Goal: Task Accomplishment & Management: Manage account settings

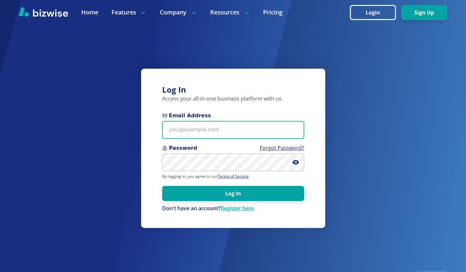
click at [192, 133] on input "Email Address" at bounding box center [233, 130] width 142 height 18
type input "[PERSON_NAME][EMAIL_ADDRESS][DOMAIN_NAME]"
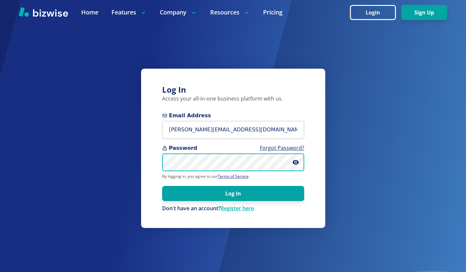
click at [162, 186] on button "Log In" at bounding box center [233, 193] width 142 height 15
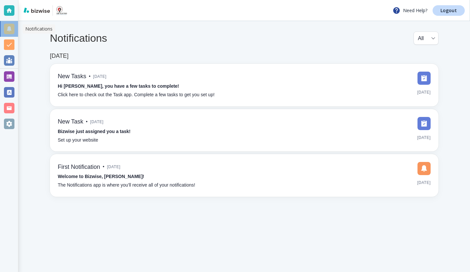
click at [8, 27] on div at bounding box center [9, 29] width 11 height 11
click at [8, 11] on div at bounding box center [9, 10] width 11 height 11
click at [9, 45] on div at bounding box center [9, 44] width 11 height 11
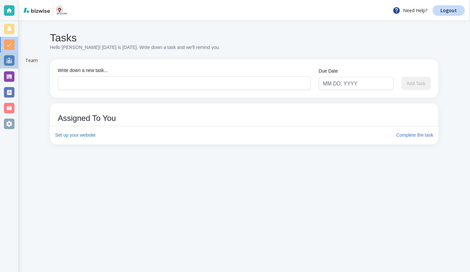
click at [11, 61] on div at bounding box center [9, 60] width 11 height 11
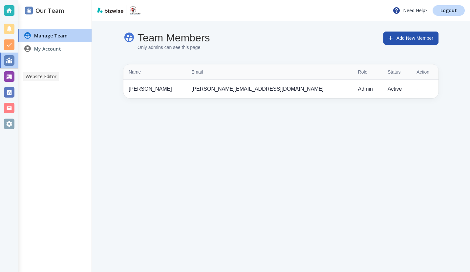
click at [12, 78] on div at bounding box center [9, 76] width 11 height 11
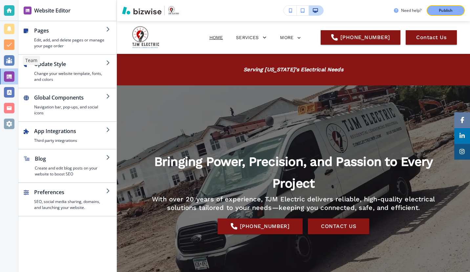
click at [8, 59] on div at bounding box center [9, 60] width 11 height 11
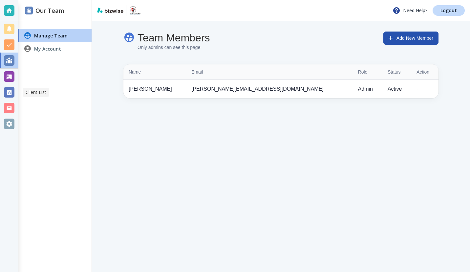
click at [8, 89] on div at bounding box center [9, 92] width 11 height 11
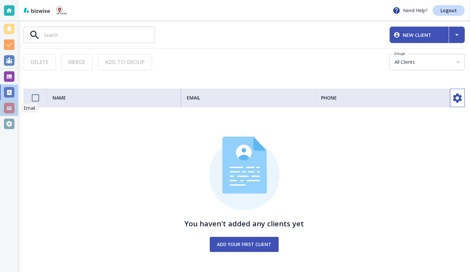
click at [9, 107] on div at bounding box center [9, 108] width 11 height 11
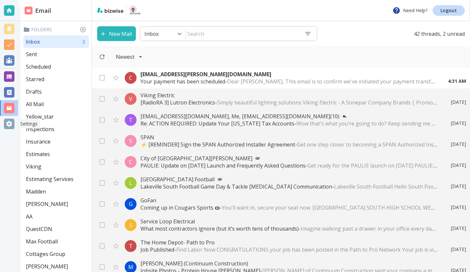
click at [6, 124] on div at bounding box center [9, 124] width 11 height 11
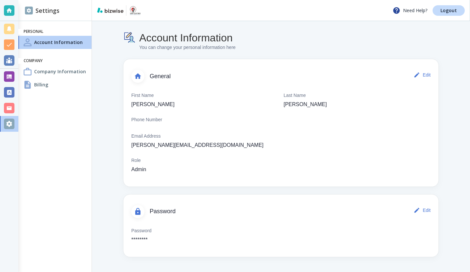
click at [52, 70] on h4 "Company Information" at bounding box center [60, 71] width 52 height 7
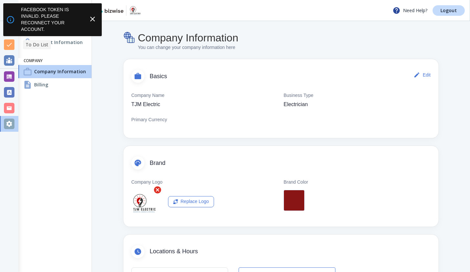
click at [10, 46] on div at bounding box center [9, 44] width 11 height 11
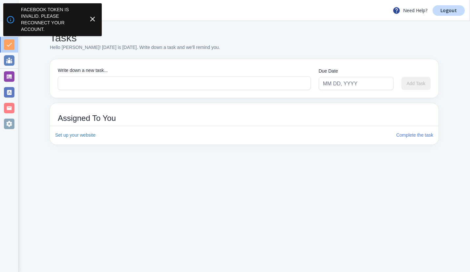
click at [92, 19] on line at bounding box center [93, 19] width 4 height 4
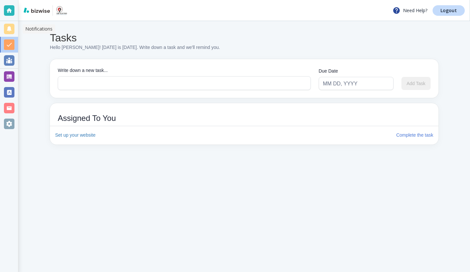
click at [10, 29] on div at bounding box center [9, 29] width 11 height 11
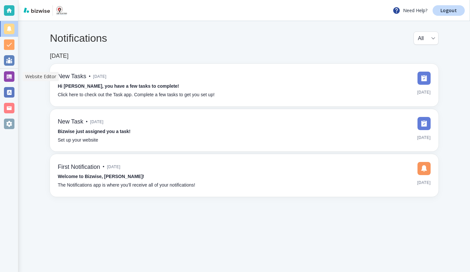
click at [8, 80] on div at bounding box center [9, 76] width 11 height 11
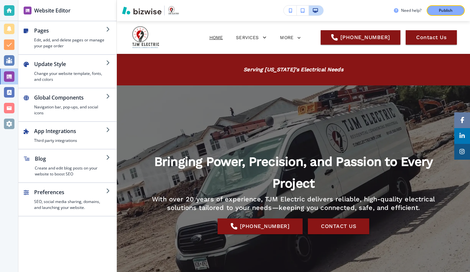
click at [109, 63] on icon "button" at bounding box center [108, 62] width 5 height 5
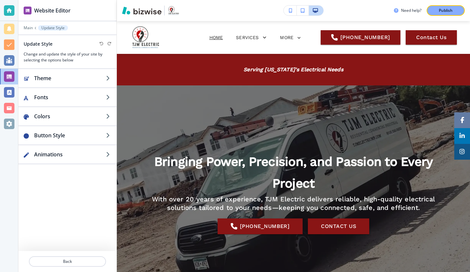
click at [108, 78] on icon "button" at bounding box center [108, 78] width 5 height 5
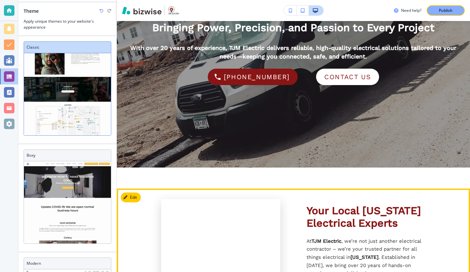
scroll to position [131, 0]
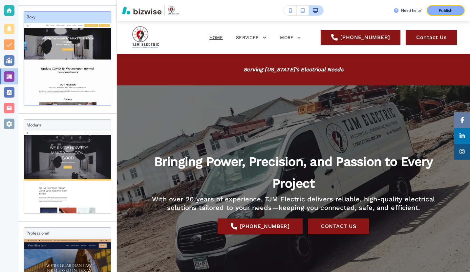
scroll to position [203, 0]
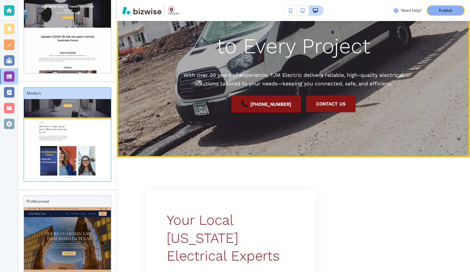
scroll to position [131, 0]
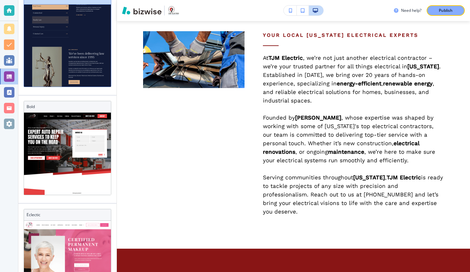
scroll to position [409, 0]
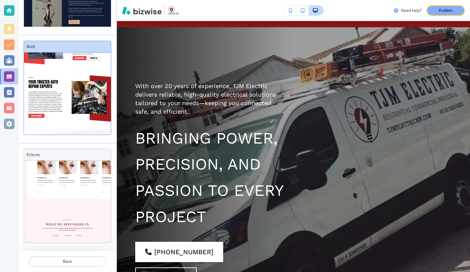
scroll to position [302, 0]
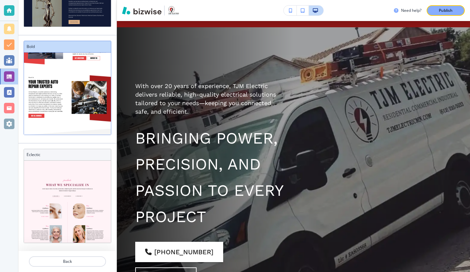
click at [64, 157] on h3 "Eclectic" at bounding box center [68, 155] width 82 height 6
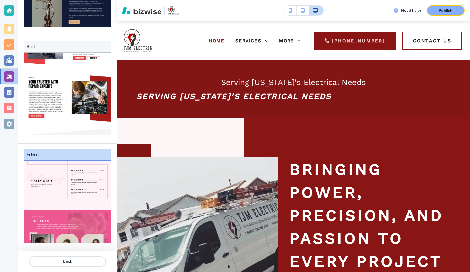
scroll to position [528, 0]
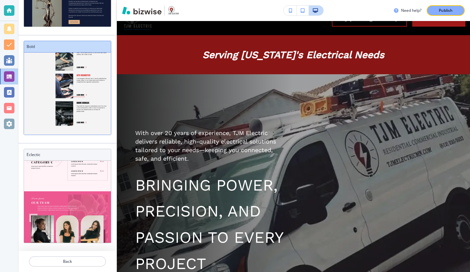
scroll to position [0, 0]
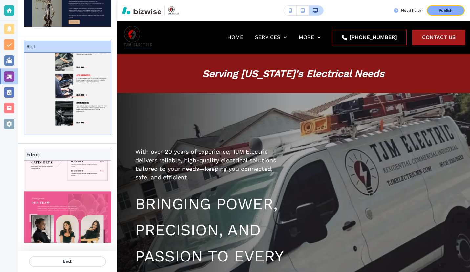
click at [450, 9] on p "Publish" at bounding box center [446, 11] width 14 height 6
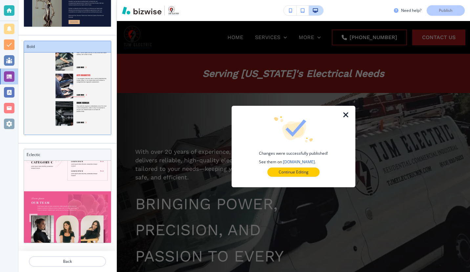
click at [346, 115] on icon "button" at bounding box center [346, 115] width 8 height 8
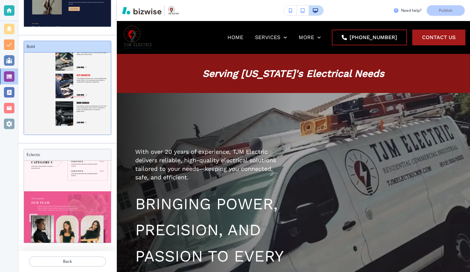
scroll to position [120, 0]
click at [9, 9] on div at bounding box center [9, 10] width 11 height 11
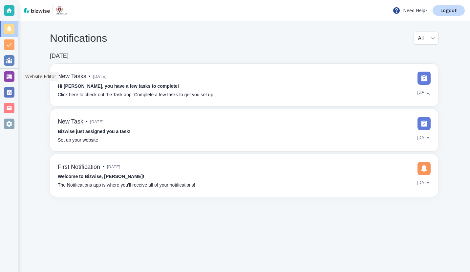
click at [7, 76] on div at bounding box center [9, 76] width 11 height 11
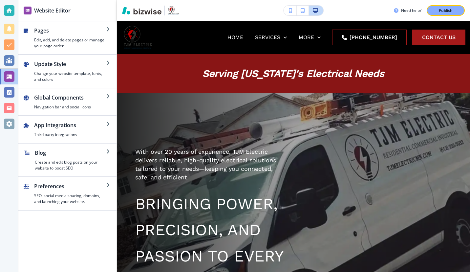
click at [108, 63] on icon "button" at bounding box center [108, 62] width 5 height 5
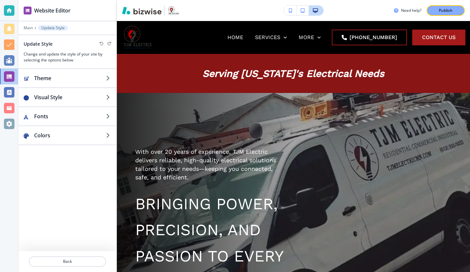
click at [107, 80] on icon "button" at bounding box center [108, 78] width 5 height 5
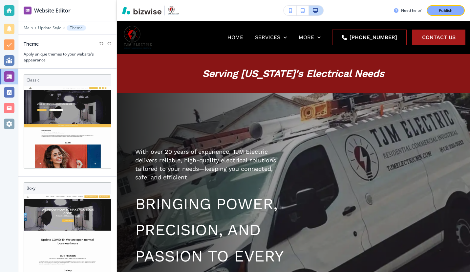
click at [59, 186] on h3 "Boxy" at bounding box center [68, 188] width 82 height 6
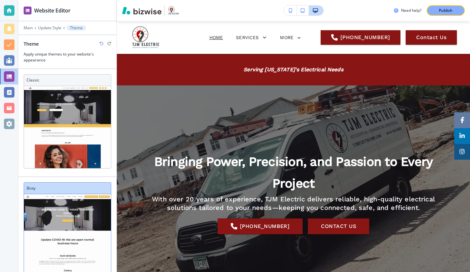
scroll to position [0, 0]
click at [449, 11] on p "Publish" at bounding box center [446, 11] width 14 height 6
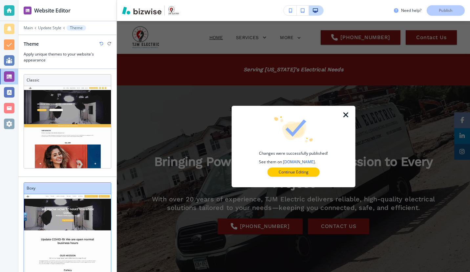
click at [347, 113] on icon "button" at bounding box center [346, 115] width 8 height 8
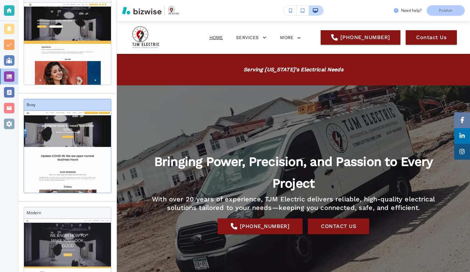
scroll to position [0, 0]
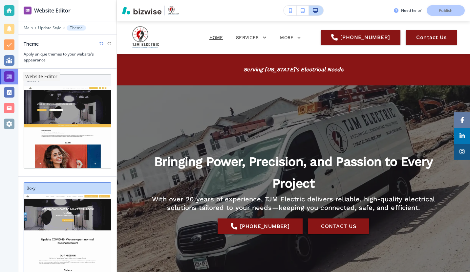
click at [9, 77] on div at bounding box center [9, 76] width 11 height 11
click at [53, 28] on p "Update Style" at bounding box center [49, 28] width 23 height 5
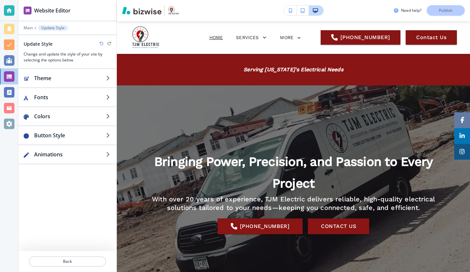
click at [107, 78] on icon "button" at bounding box center [108, 78] width 5 height 5
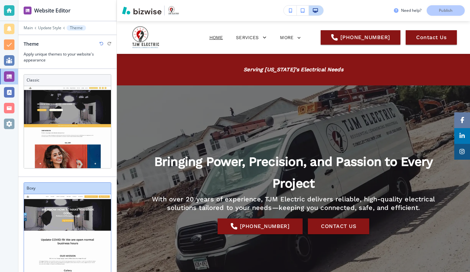
click at [64, 29] on icon at bounding box center [64, 28] width 3 height 3
click at [71, 26] on p "Theme" at bounding box center [76, 28] width 13 height 5
click at [48, 28] on p "Update Style" at bounding box center [49, 28] width 23 height 5
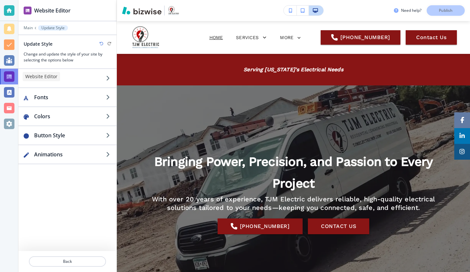
click at [9, 76] on div at bounding box center [9, 76] width 11 height 11
click at [11, 58] on div at bounding box center [9, 60] width 11 height 11
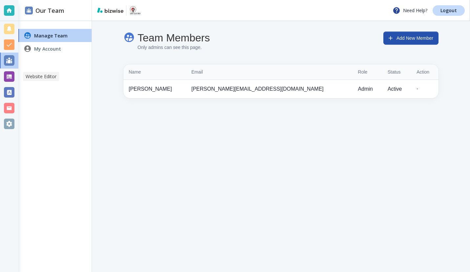
click at [8, 77] on div at bounding box center [9, 76] width 11 height 11
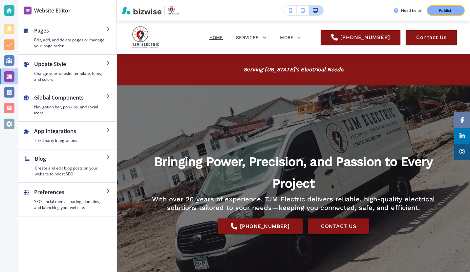
click at [109, 97] on icon "button" at bounding box center [108, 96] width 5 height 5
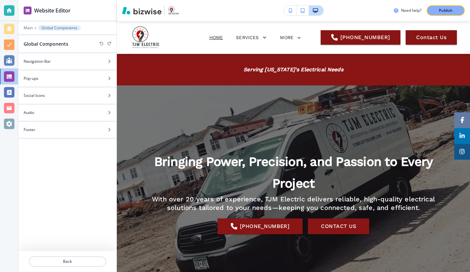
click at [31, 28] on p "Main" at bounding box center [28, 28] width 9 height 5
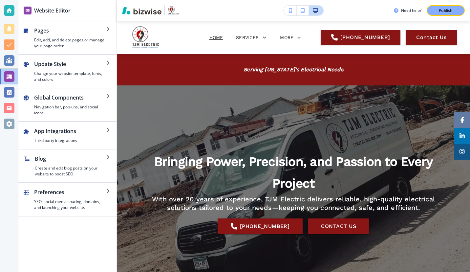
click at [107, 129] on icon "button" at bounding box center [108, 129] width 5 height 5
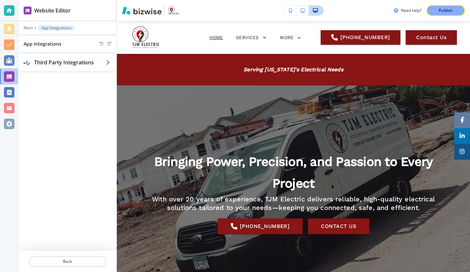
click at [27, 28] on p "Main" at bounding box center [28, 28] width 9 height 5
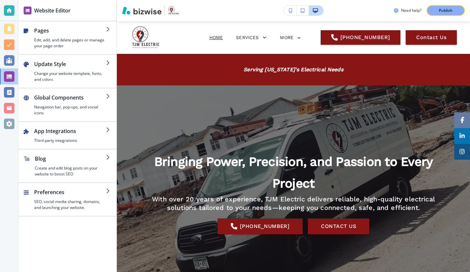
click at [109, 190] on icon "button" at bounding box center [108, 190] width 5 height 5
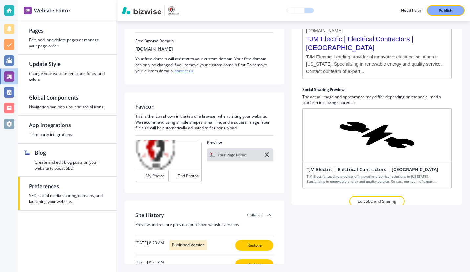
scroll to position [66, 0]
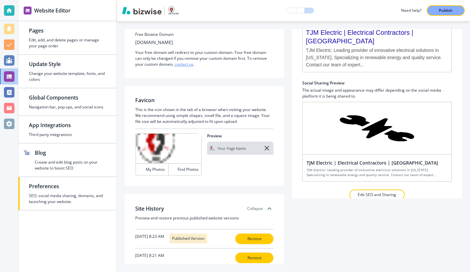
click at [373, 195] on p "Edit SEO and Sharing" at bounding box center [377, 195] width 38 height 6
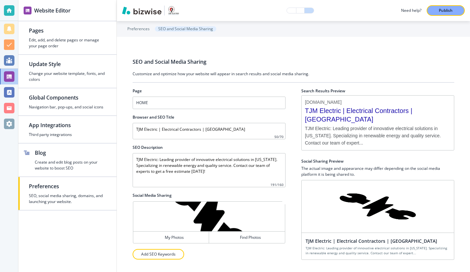
click at [176, 238] on h4 "My Photos" at bounding box center [174, 238] width 19 height 6
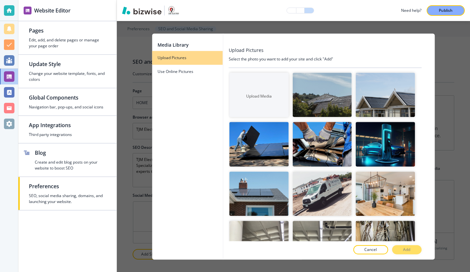
click at [374, 142] on img "button" at bounding box center [385, 144] width 59 height 44
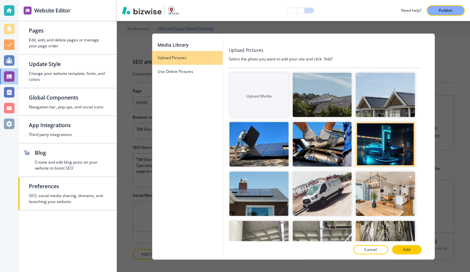
click at [403, 251] on button "Add" at bounding box center [407, 249] width 30 height 9
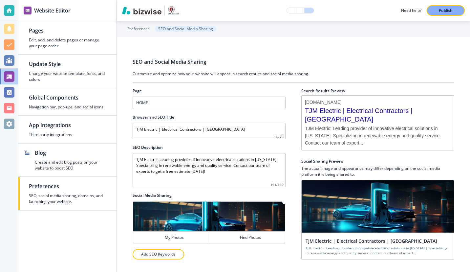
click at [441, 8] on p "Publish" at bounding box center [446, 11] width 14 height 6
click at [9, 77] on div at bounding box center [9, 76] width 11 height 11
click at [70, 68] on div "button" at bounding box center [67, 69] width 77 height 3
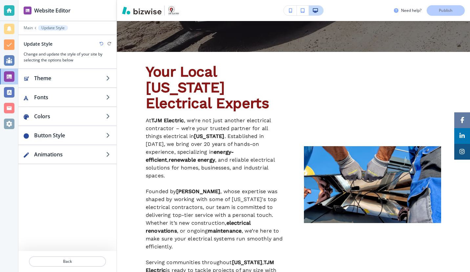
scroll to position [246, 0]
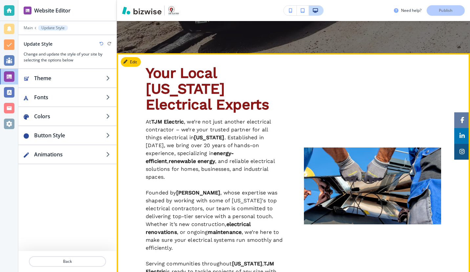
click at [348, 180] on img at bounding box center [372, 186] width 137 height 77
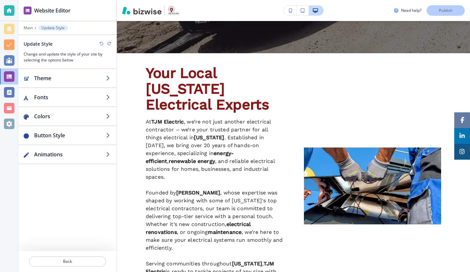
click at [24, 28] on p "Main" at bounding box center [28, 28] width 9 height 5
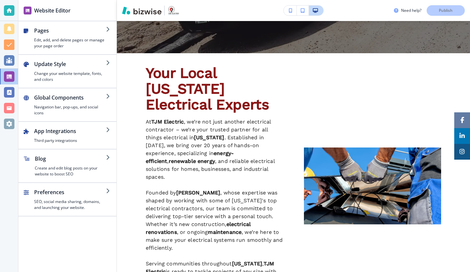
click at [110, 27] on icon "button" at bounding box center [108, 29] width 5 height 5
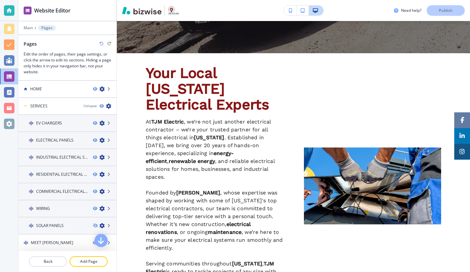
click at [107, 226] on icon at bounding box center [109, 226] width 4 height 4
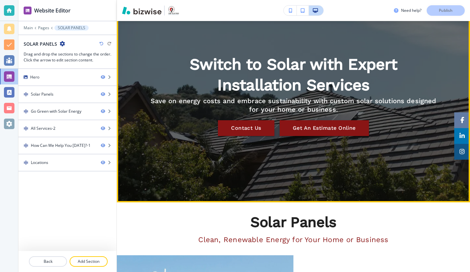
scroll to position [0, 0]
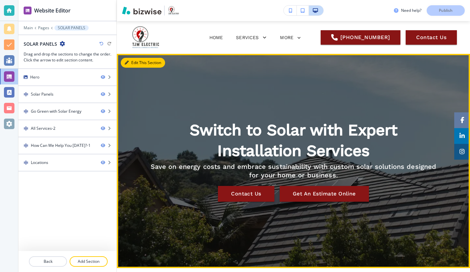
click at [138, 63] on button "Edit This Section" at bounding box center [143, 63] width 44 height 10
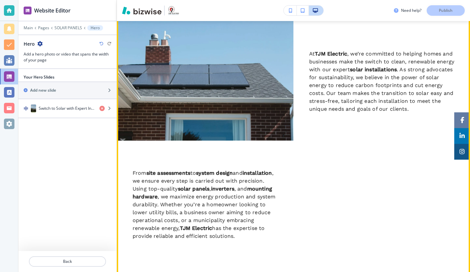
scroll to position [296, 0]
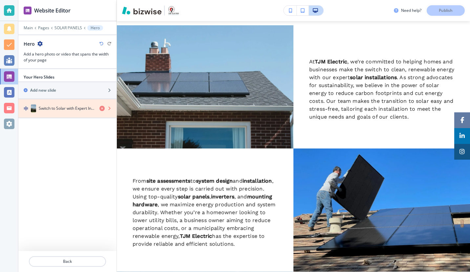
click at [102, 106] on icon "button" at bounding box center [102, 108] width 5 height 5
click at [103, 108] on icon "button" at bounding box center [102, 108] width 5 height 5
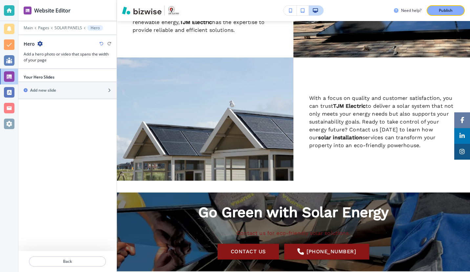
scroll to position [81, 0]
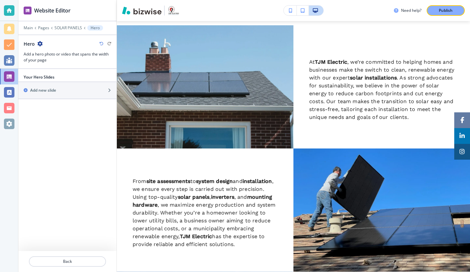
click at [443, 11] on p "Publish" at bounding box center [446, 11] width 14 height 6
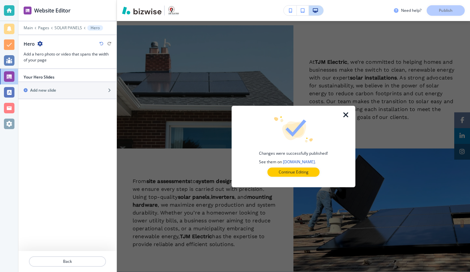
click at [347, 112] on icon "button" at bounding box center [346, 115] width 8 height 8
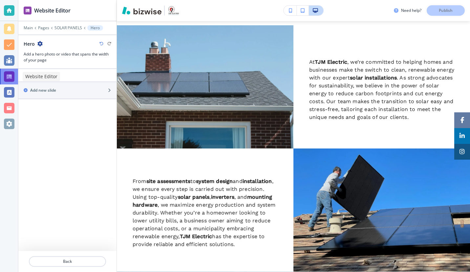
click at [5, 75] on div at bounding box center [9, 76] width 11 height 11
click at [30, 28] on p "Main" at bounding box center [28, 28] width 9 height 5
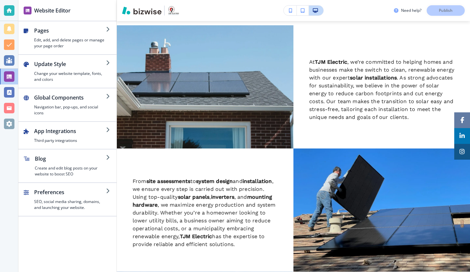
click at [88, 63] on h2 "Update Style" at bounding box center [70, 64] width 72 height 8
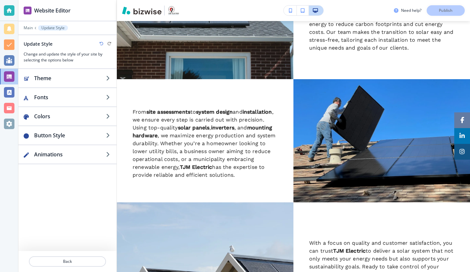
scroll to position [0, 0]
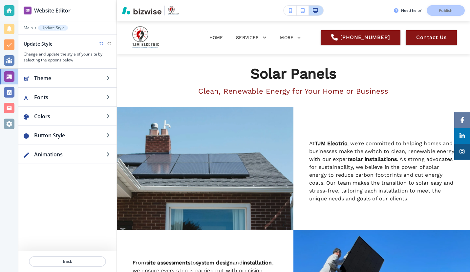
click at [28, 27] on p "Main" at bounding box center [28, 28] width 9 height 5
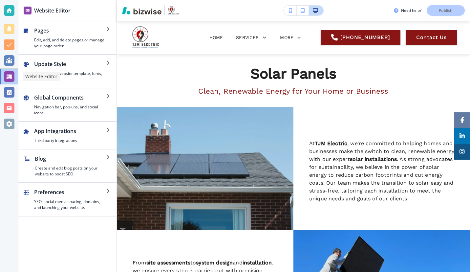
drag, startPoint x: 4, startPoint y: 73, endPoint x: 10, endPoint y: 24, distance: 49.3
click at [4, 73] on div at bounding box center [9, 76] width 11 height 11
click at [11, 21] on div at bounding box center [9, 29] width 18 height 16
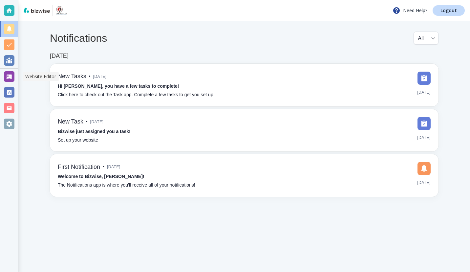
click at [10, 78] on div at bounding box center [9, 76] width 11 height 11
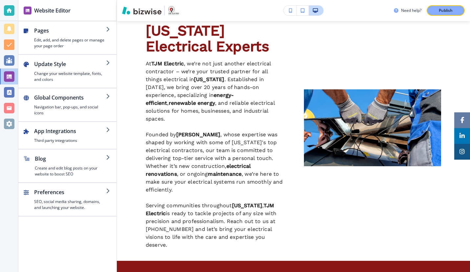
scroll to position [310, 0]
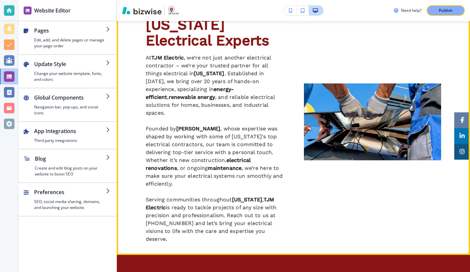
click at [354, 94] on img at bounding box center [372, 121] width 137 height 77
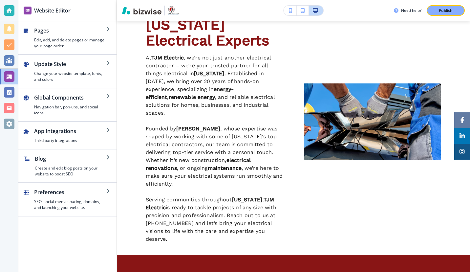
click at [107, 27] on icon "button" at bounding box center [108, 29] width 5 height 5
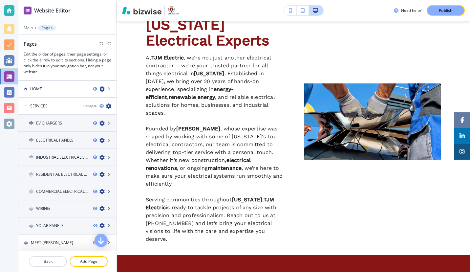
click at [107, 88] on icon at bounding box center [109, 89] width 4 height 4
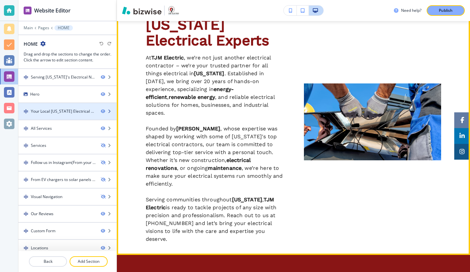
click at [107, 111] on icon "button" at bounding box center [109, 111] width 4 height 4
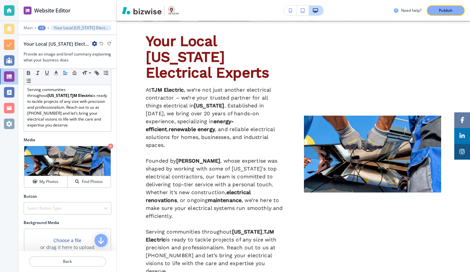
scroll to position [240, 0]
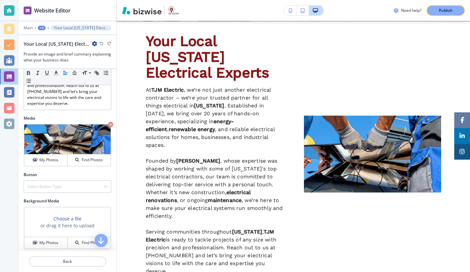
click at [49, 163] on h4 "My Photos" at bounding box center [48, 160] width 19 height 6
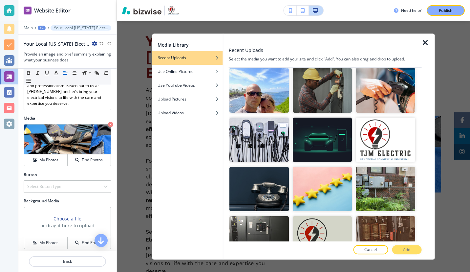
scroll to position [526, 0]
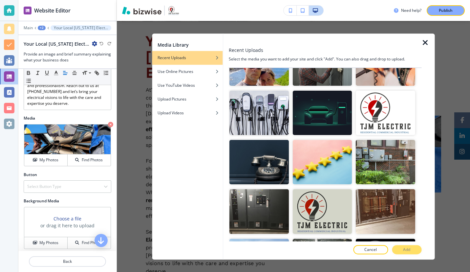
click at [324, 99] on img "button" at bounding box center [322, 113] width 59 height 44
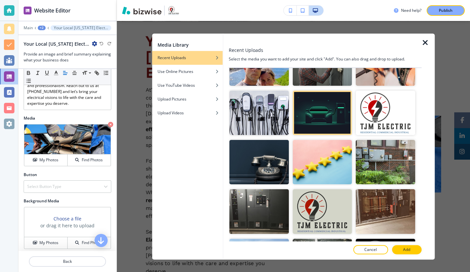
click at [414, 250] on button "Add" at bounding box center [407, 249] width 30 height 9
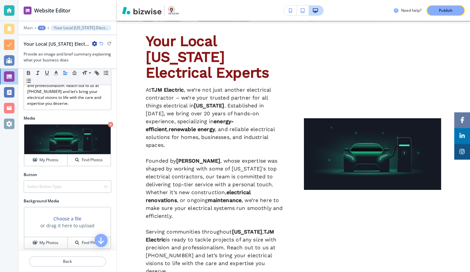
click at [0, 0] on icon at bounding box center [0, 0] width 0 height 0
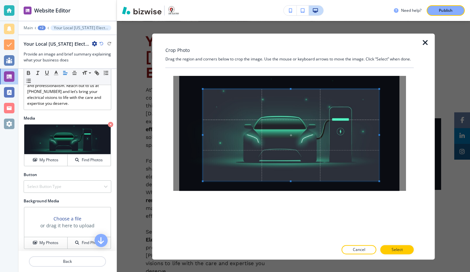
click at [204, 92] on span at bounding box center [291, 135] width 176 height 92
click at [291, 135] on span at bounding box center [291, 135] width 176 height 92
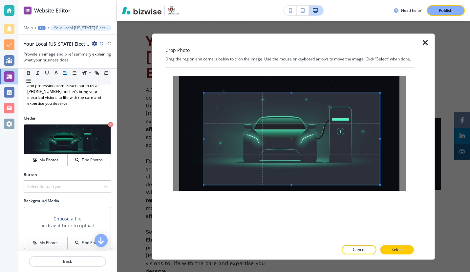
click at [292, 130] on span at bounding box center [292, 139] width 176 height 92
click at [394, 250] on p "Select" at bounding box center [397, 250] width 11 height 6
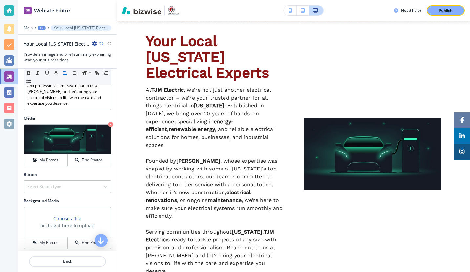
click at [446, 9] on p "Publish" at bounding box center [446, 11] width 14 height 6
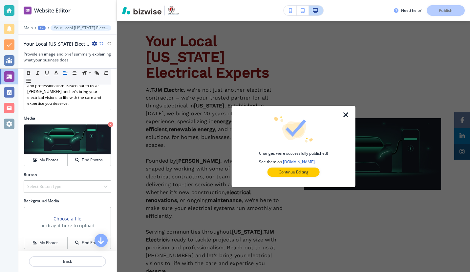
click at [345, 114] on icon "button" at bounding box center [346, 115] width 8 height 8
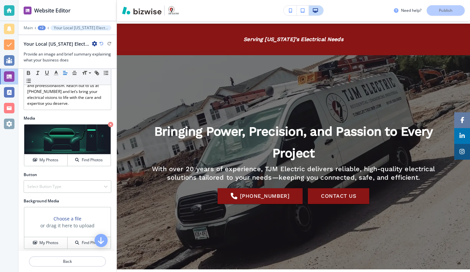
scroll to position [0, 0]
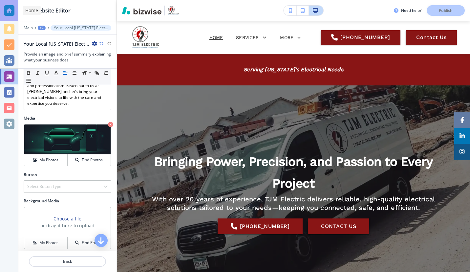
click at [11, 10] on div at bounding box center [9, 10] width 11 height 11
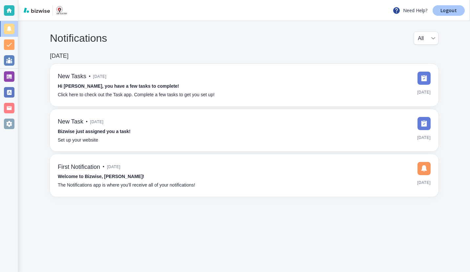
click at [449, 11] on p "Logout" at bounding box center [449, 10] width 16 height 5
